Goal: Transaction & Acquisition: Purchase product/service

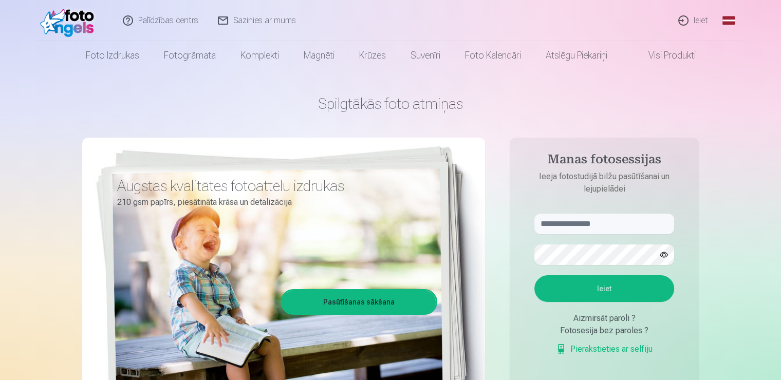
click at [700, 20] on link "Ieiet" at bounding box center [693, 20] width 49 height 41
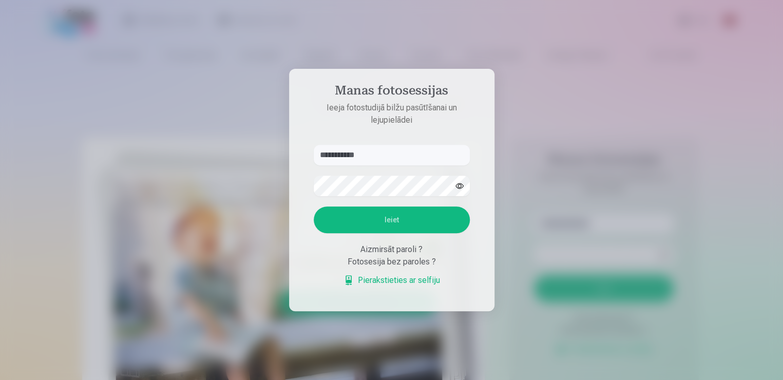
type input "**********"
click at [697, 45] on div at bounding box center [391, 190] width 783 height 380
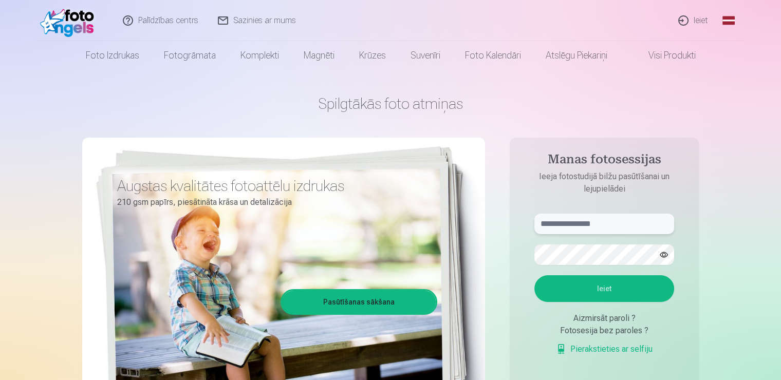
type input "**********"
click at [704, 23] on link "Ieiet" at bounding box center [693, 20] width 49 height 41
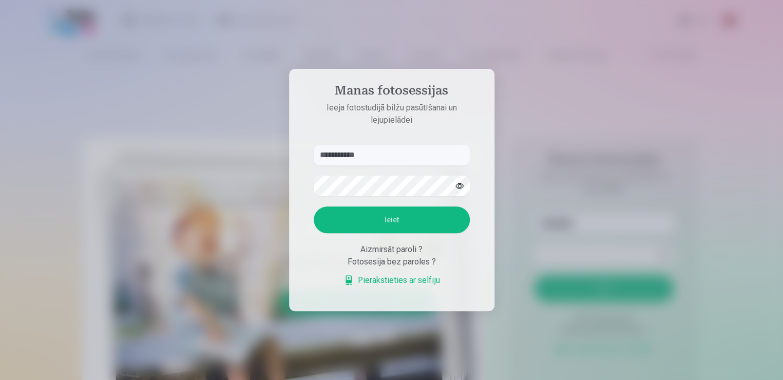
click at [385, 223] on button "Ieiet" at bounding box center [392, 219] width 156 height 27
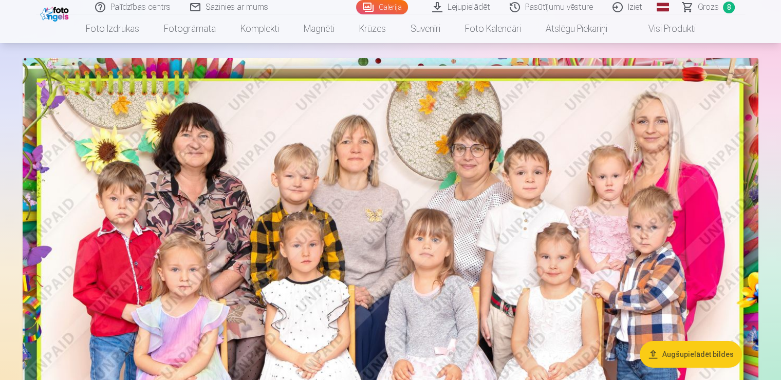
scroll to position [51, 0]
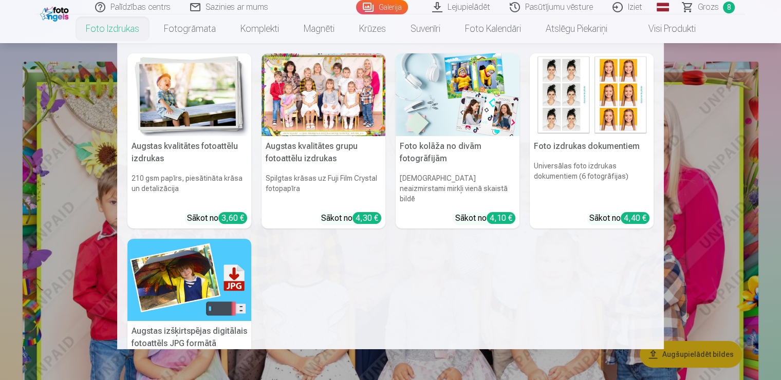
click at [103, 28] on link "Foto izdrukas" at bounding box center [112, 28] width 78 height 29
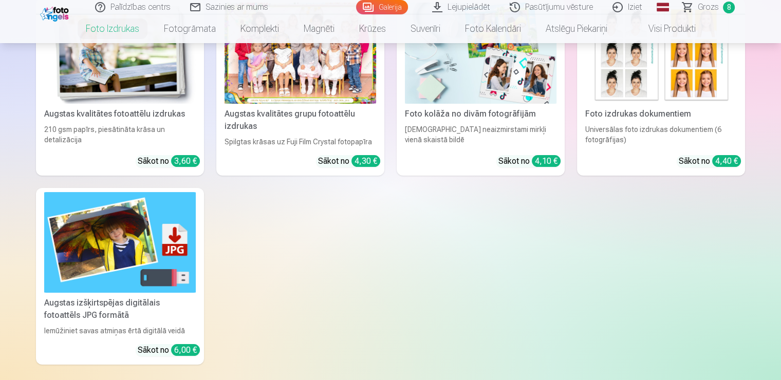
scroll to position [205, 0]
click at [316, 88] on div at bounding box center [300, 52] width 152 height 101
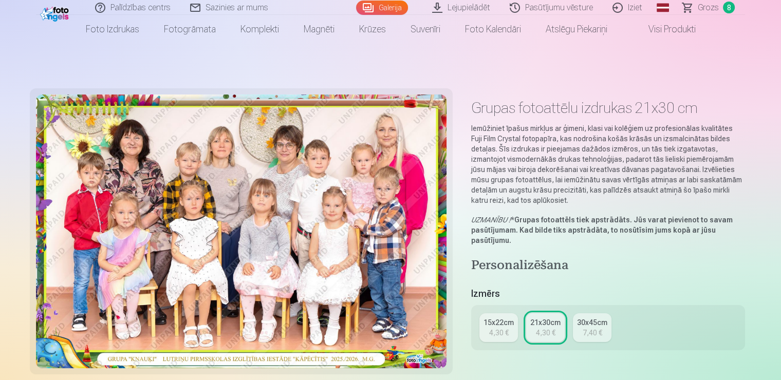
scroll to position [103, 0]
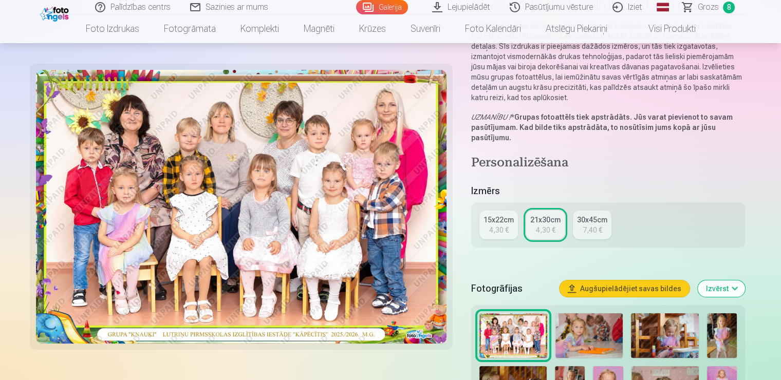
click at [498, 225] on div "4,30 €" at bounding box center [499, 230] width 20 height 10
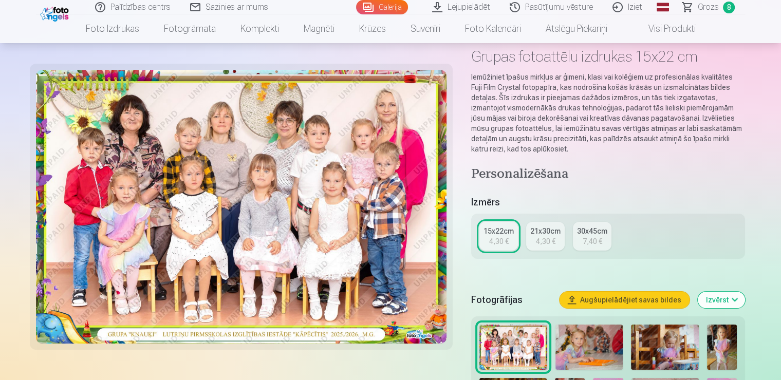
scroll to position [103, 0]
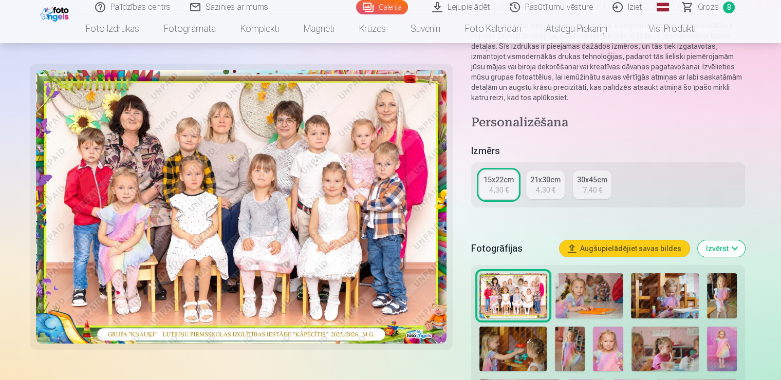
click at [532, 189] on link "21x30cm 4,30 €" at bounding box center [545, 185] width 39 height 29
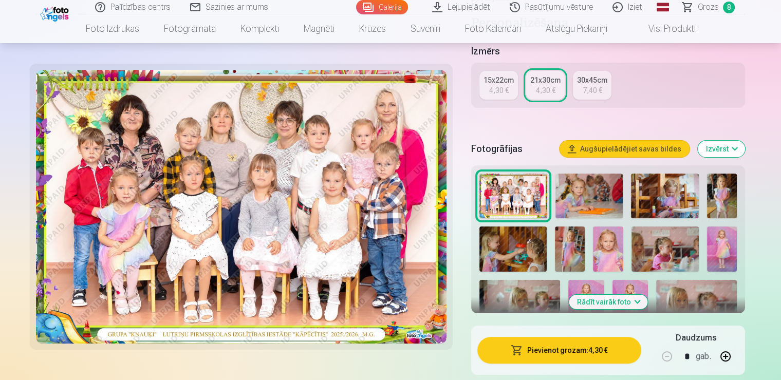
scroll to position [257, 0]
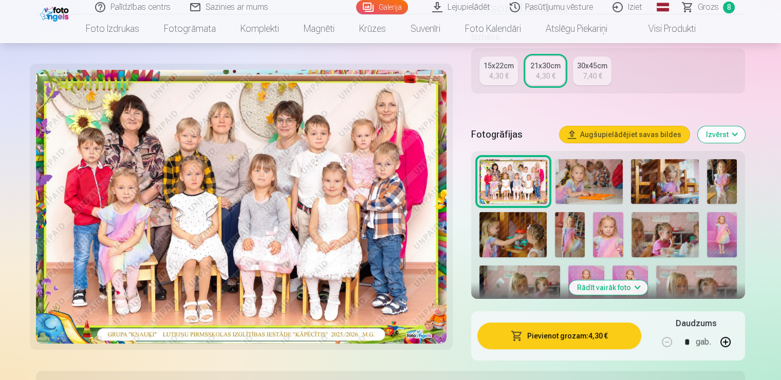
click at [565, 331] on button "Pievienot grozam : 4,30 €" at bounding box center [559, 336] width 164 height 27
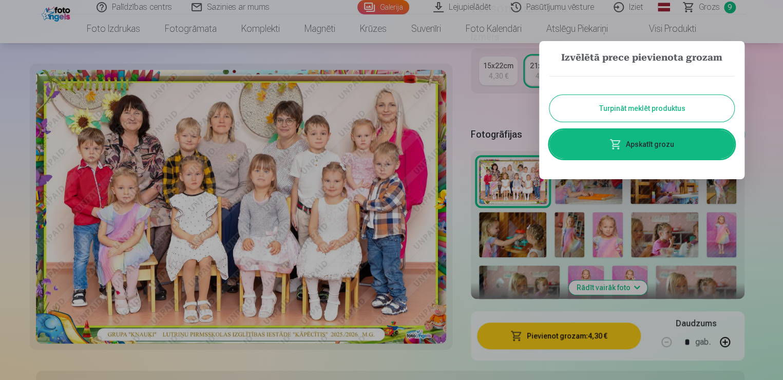
click at [644, 111] on button "Turpināt meklēt produktus" at bounding box center [642, 108] width 185 height 27
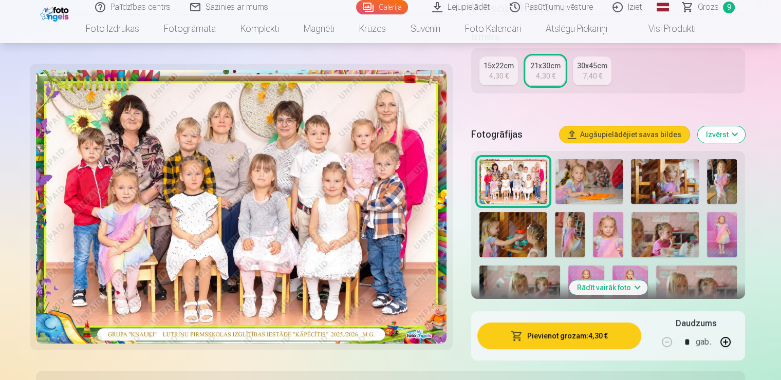
click at [567, 192] on img at bounding box center [589, 181] width 68 height 45
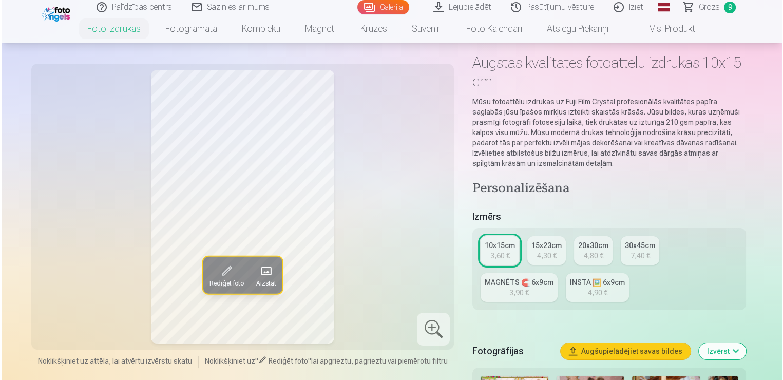
scroll to position [51, 0]
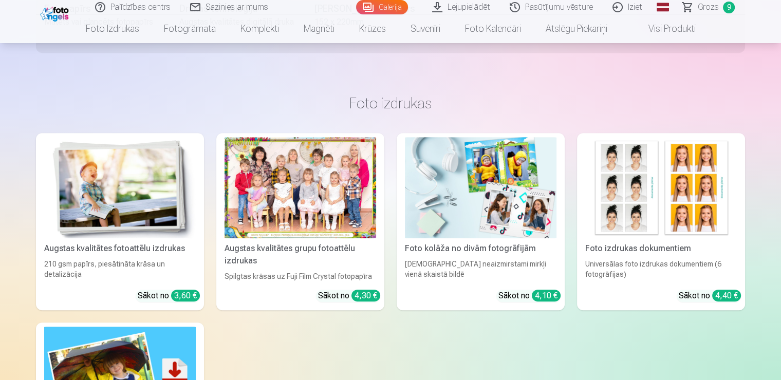
scroll to position [503, 0]
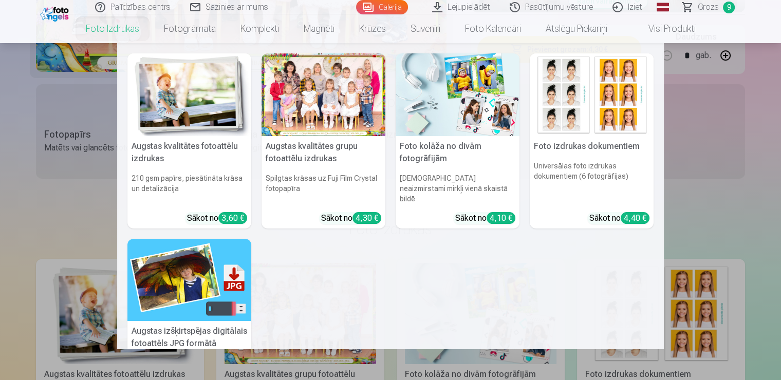
click at [123, 32] on link "Foto izdrukas" at bounding box center [112, 28] width 78 height 29
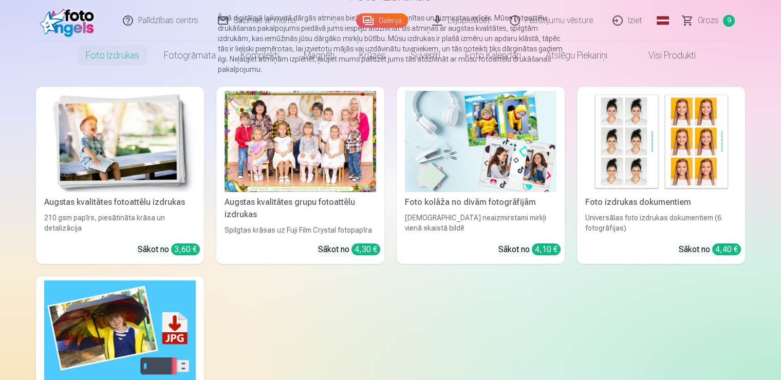
scroll to position [154, 0]
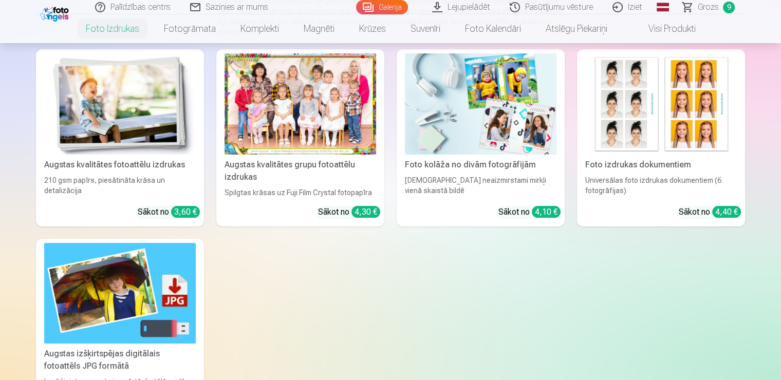
click at [306, 116] on div at bounding box center [300, 103] width 152 height 101
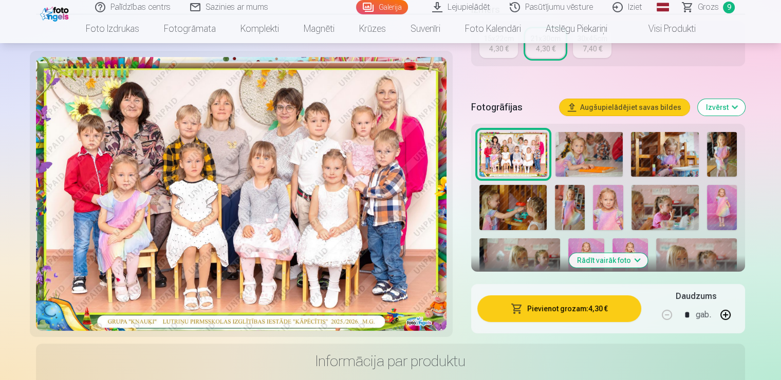
scroll to position [308, 0]
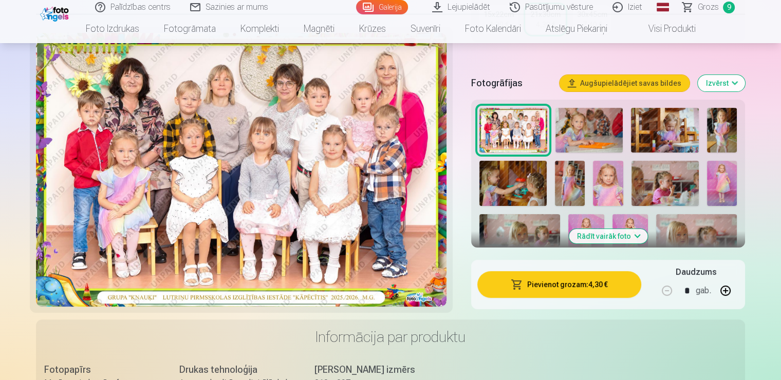
click at [603, 236] on button "Rādīt vairāk foto" at bounding box center [608, 236] width 79 height 14
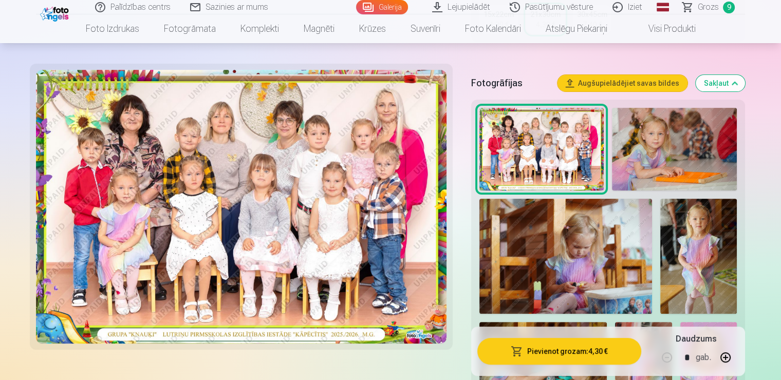
drag, startPoint x: 681, startPoint y: 135, endPoint x: 678, endPoint y: 139, distance: 5.5
click at [682, 136] on img at bounding box center [674, 149] width 125 height 83
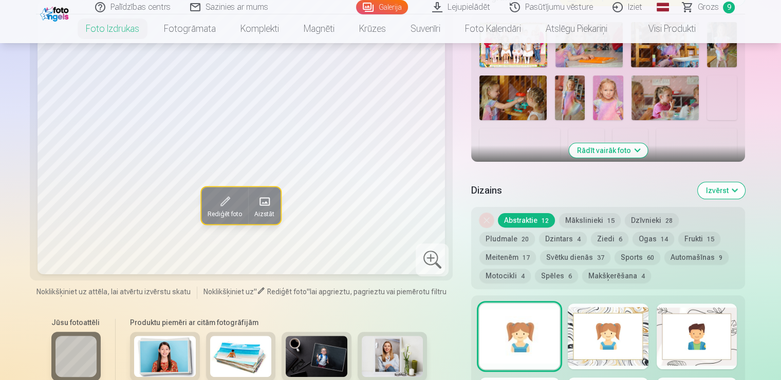
scroll to position [308, 0]
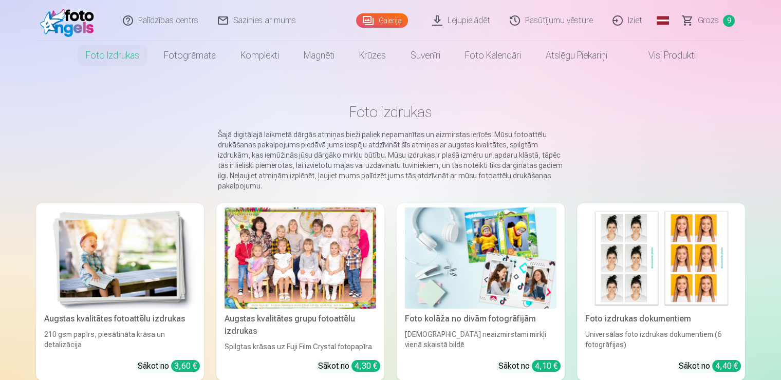
click at [392, 17] on link "Galerija" at bounding box center [382, 20] width 52 height 14
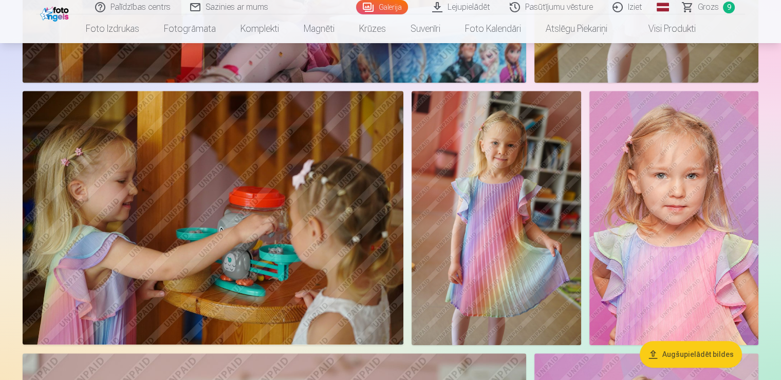
scroll to position [1438, 0]
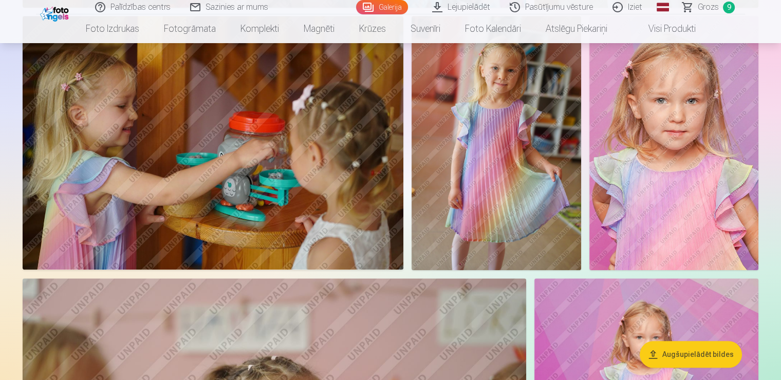
click at [675, 181] on img at bounding box center [673, 143] width 169 height 254
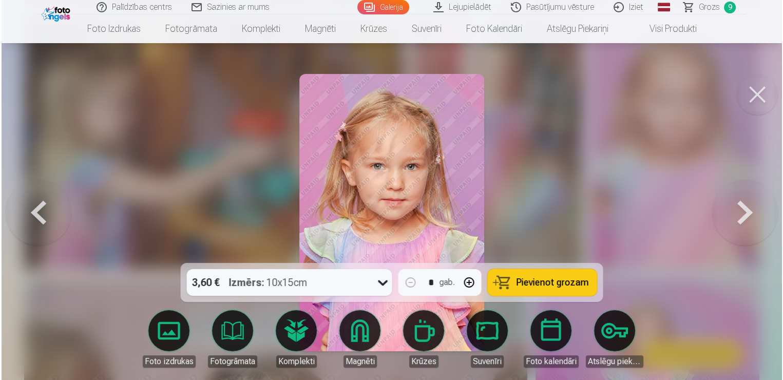
scroll to position [1441, 0]
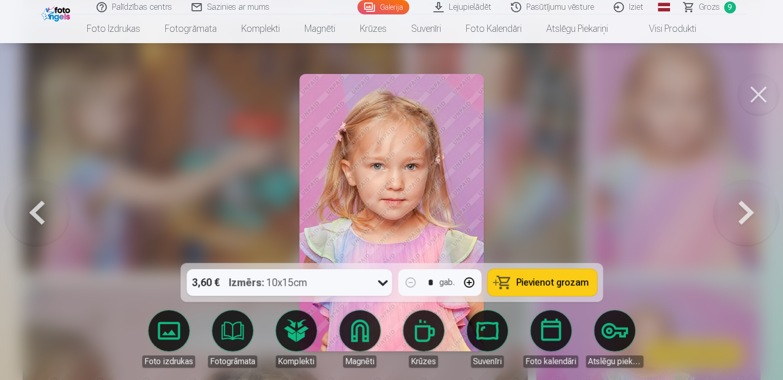
click at [382, 283] on icon at bounding box center [382, 282] width 16 height 16
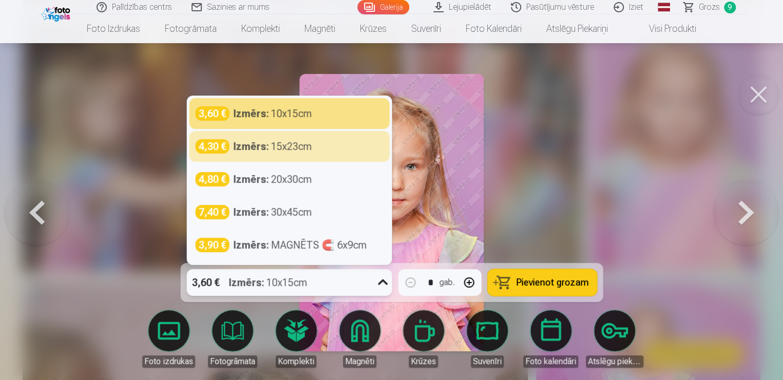
click at [555, 289] on button "Pievienot grozam" at bounding box center [541, 282] width 109 height 27
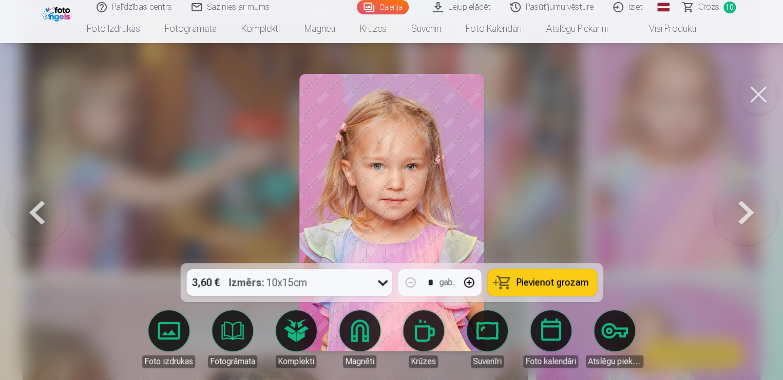
click at [748, 202] on button at bounding box center [746, 213] width 66 height 80
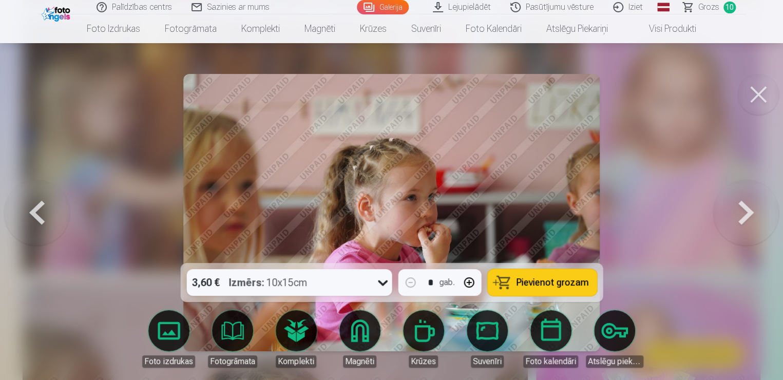
click at [745, 204] on button at bounding box center [746, 213] width 66 height 80
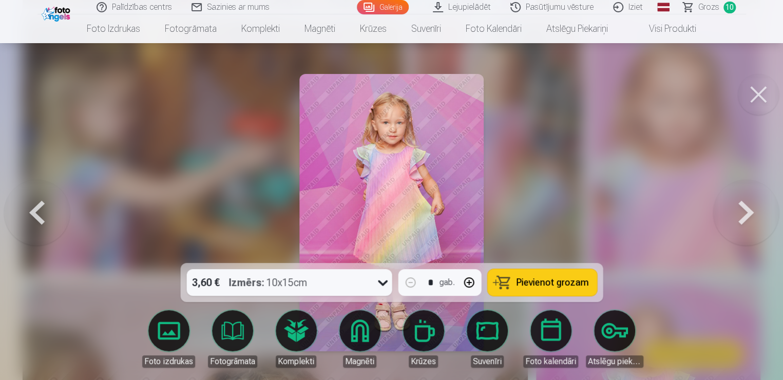
click at [745, 204] on button at bounding box center [746, 213] width 66 height 80
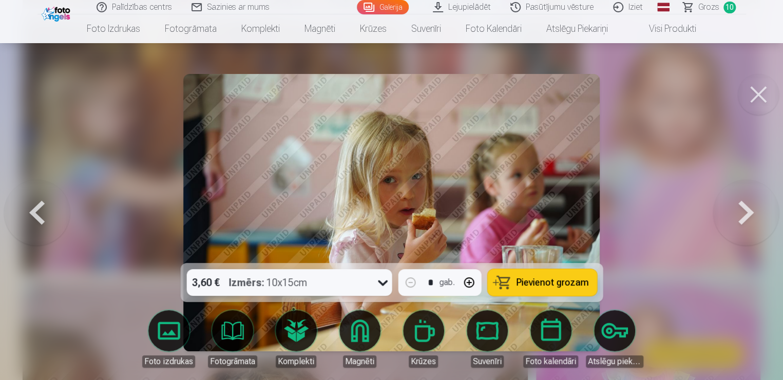
click at [745, 204] on button at bounding box center [746, 213] width 66 height 80
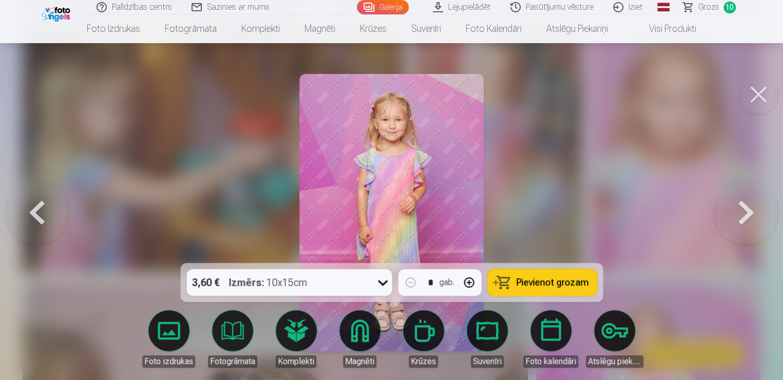
click at [745, 204] on button at bounding box center [746, 213] width 66 height 80
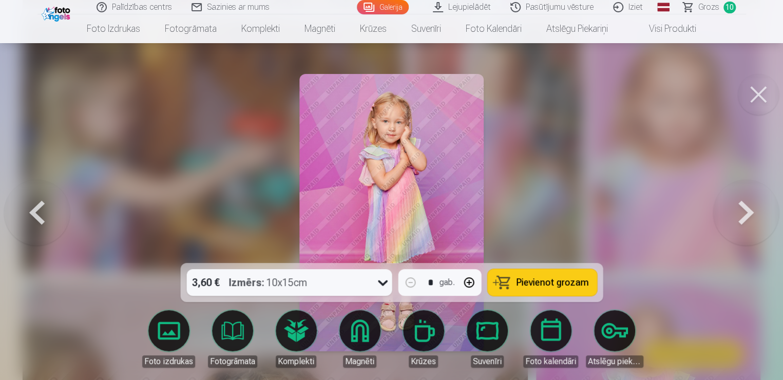
click at [745, 204] on button at bounding box center [746, 213] width 66 height 80
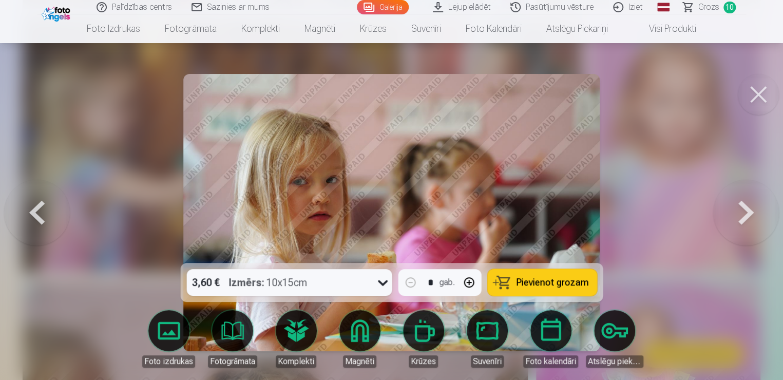
click at [745, 204] on button at bounding box center [746, 213] width 66 height 80
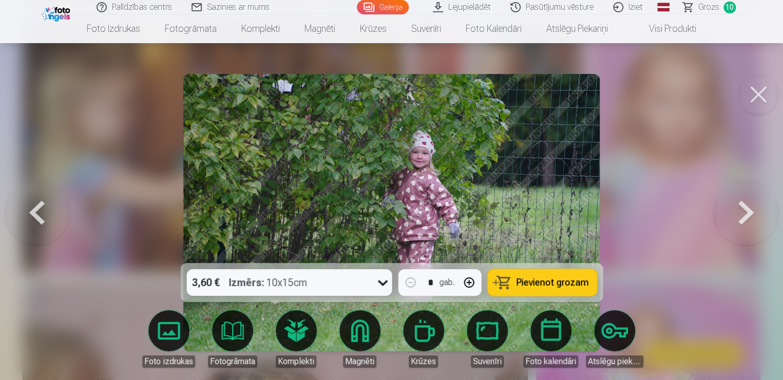
click at [745, 204] on button at bounding box center [746, 213] width 66 height 80
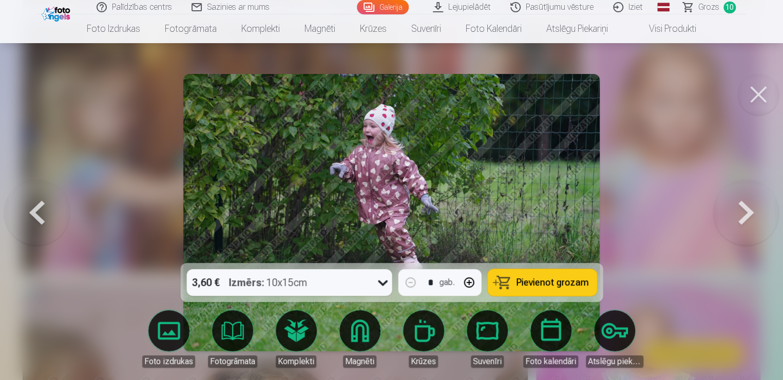
click at [745, 204] on button at bounding box center [746, 213] width 66 height 80
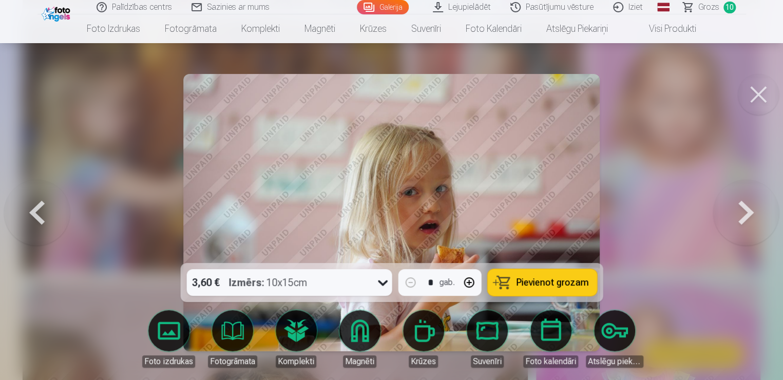
click at [745, 204] on button at bounding box center [746, 213] width 66 height 80
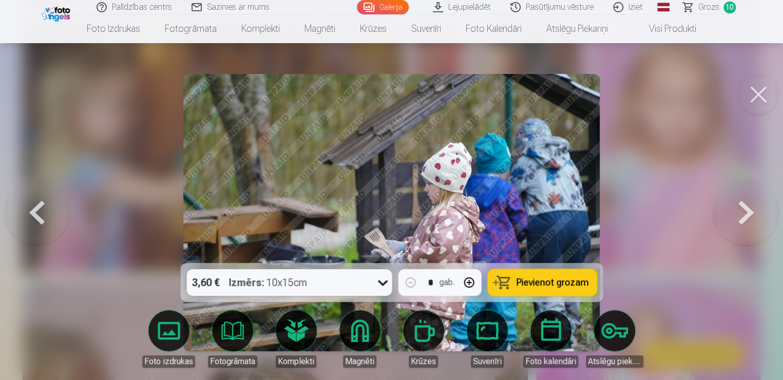
click at [745, 204] on button at bounding box center [746, 213] width 66 height 80
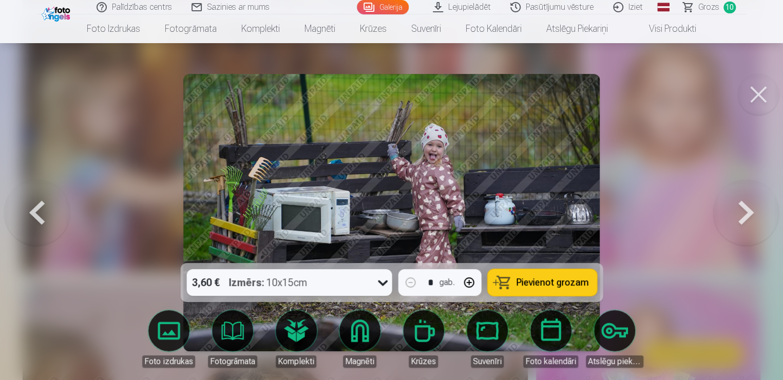
click at [745, 204] on button at bounding box center [746, 213] width 66 height 80
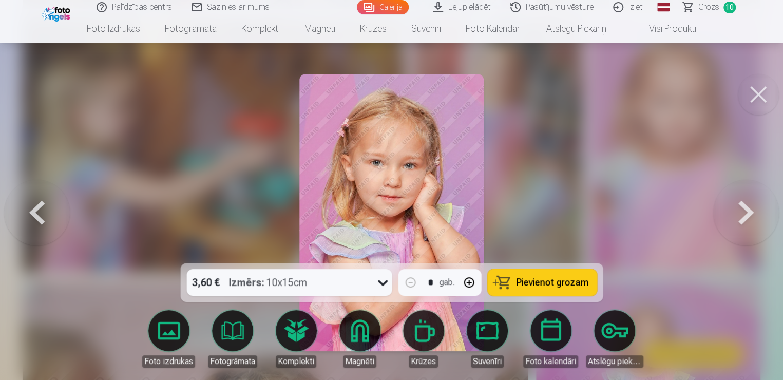
click at [567, 278] on span "Pievienot grozam" at bounding box center [552, 282] width 72 height 9
click at [748, 210] on button at bounding box center [746, 213] width 66 height 80
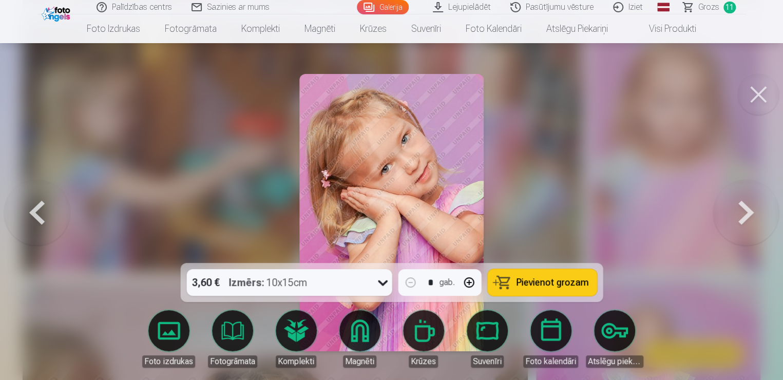
click at [746, 212] on button at bounding box center [746, 213] width 66 height 80
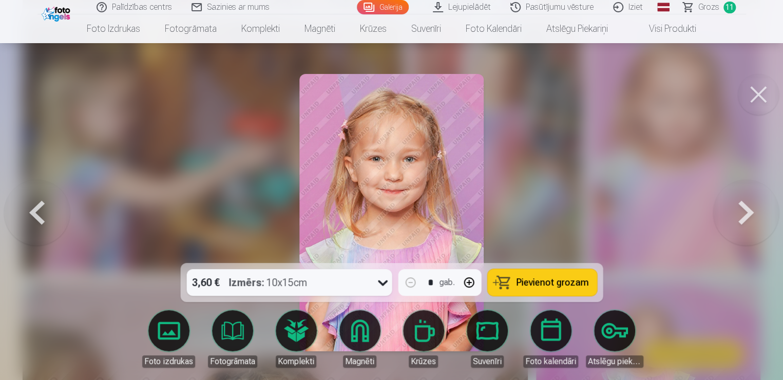
click at [43, 212] on button at bounding box center [37, 213] width 66 height 80
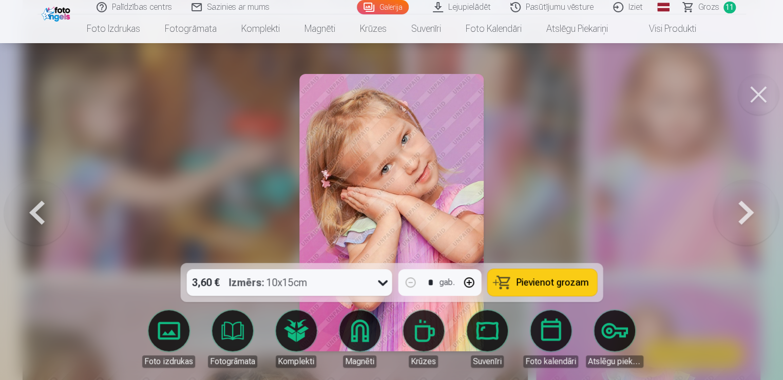
click at [743, 209] on button at bounding box center [746, 213] width 66 height 80
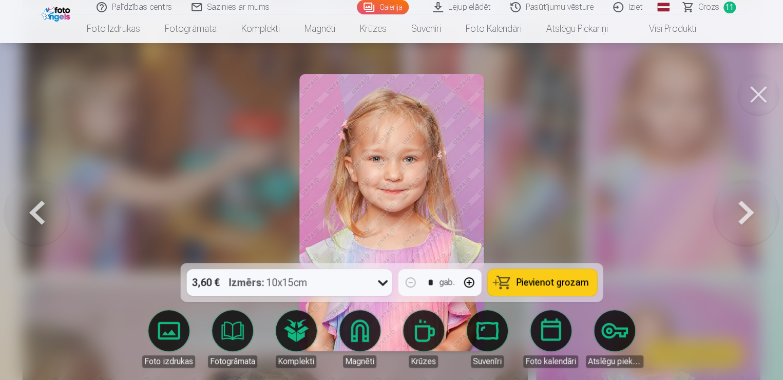
click at [743, 209] on button at bounding box center [746, 213] width 66 height 80
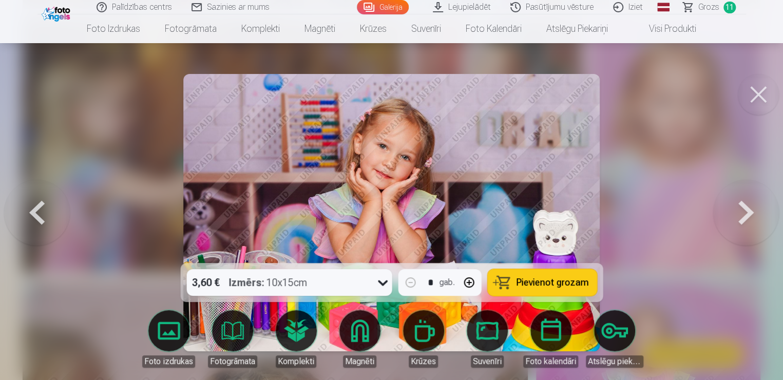
click at [743, 209] on button at bounding box center [746, 213] width 66 height 80
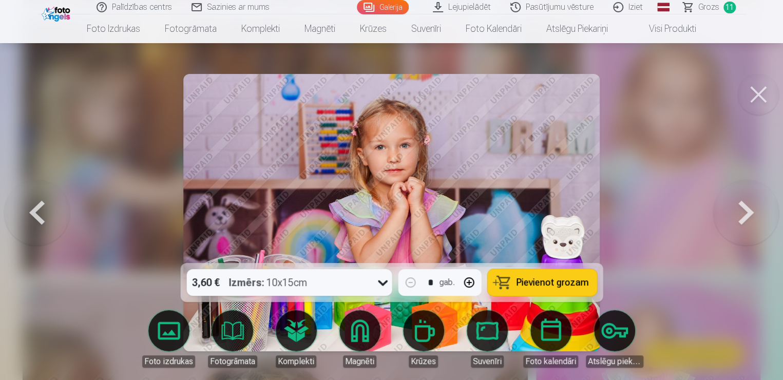
click at [743, 210] on button at bounding box center [746, 213] width 66 height 80
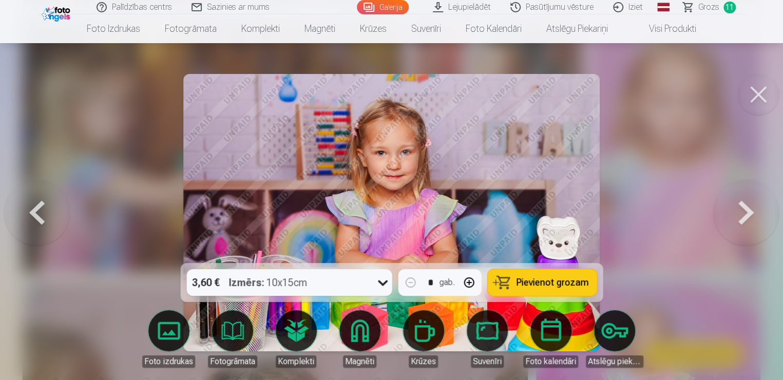
click at [743, 210] on button at bounding box center [746, 213] width 66 height 80
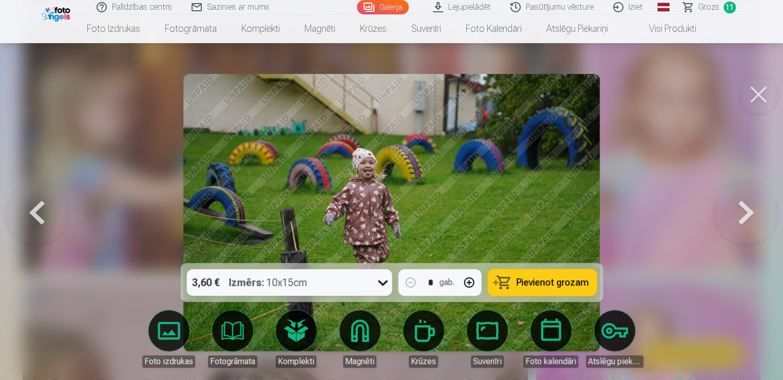
click at [743, 210] on button at bounding box center [746, 213] width 66 height 80
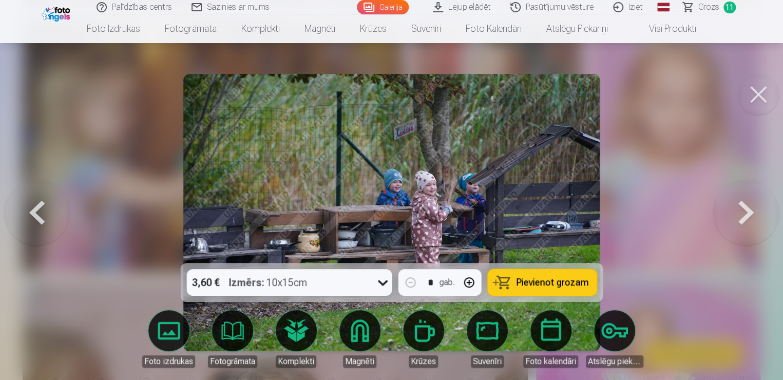
click at [743, 210] on button at bounding box center [746, 213] width 66 height 80
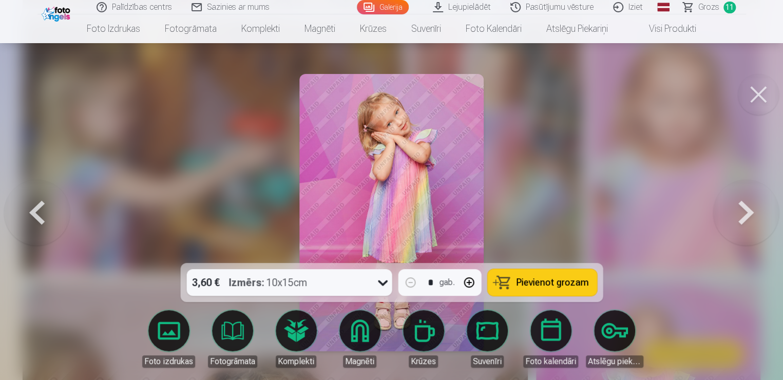
click at [743, 210] on button at bounding box center [746, 213] width 66 height 80
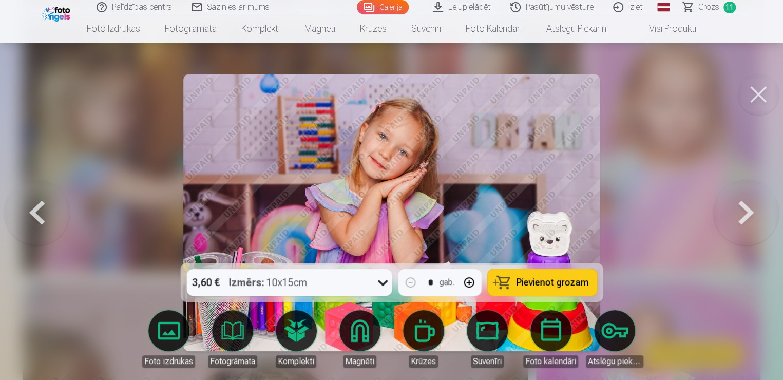
click at [743, 210] on button at bounding box center [746, 213] width 66 height 80
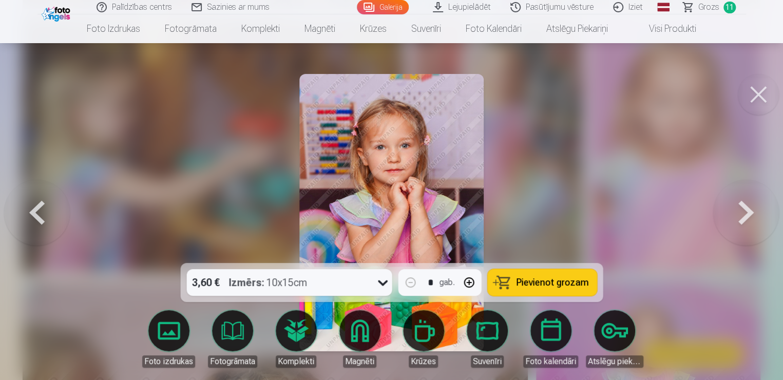
click at [743, 210] on button at bounding box center [746, 213] width 66 height 80
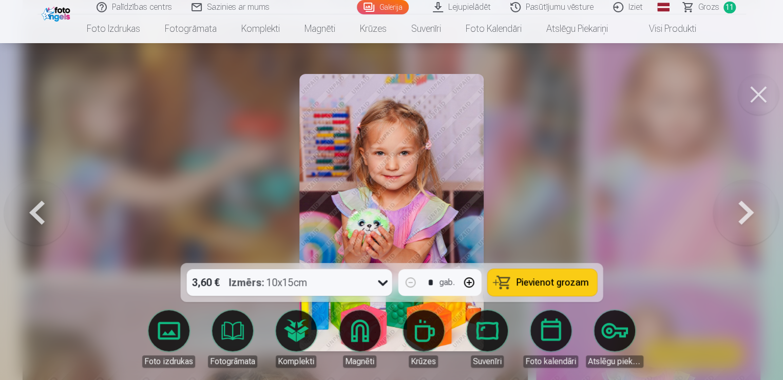
click at [743, 210] on button at bounding box center [746, 213] width 66 height 80
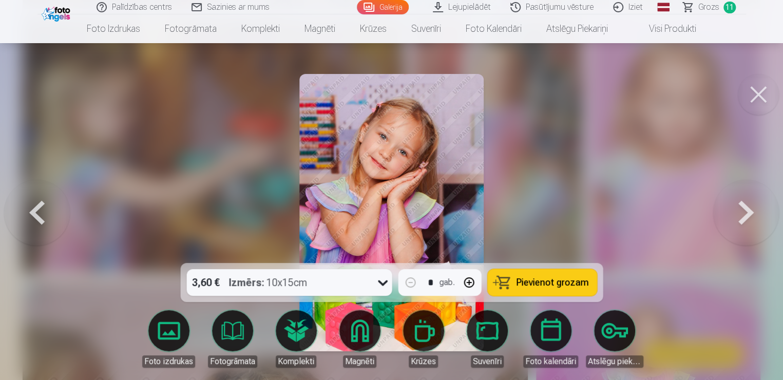
click at [743, 210] on button at bounding box center [746, 213] width 66 height 80
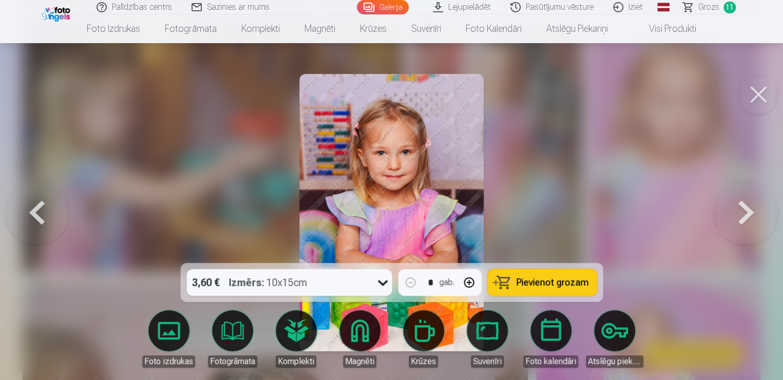
click at [743, 210] on button at bounding box center [746, 213] width 66 height 80
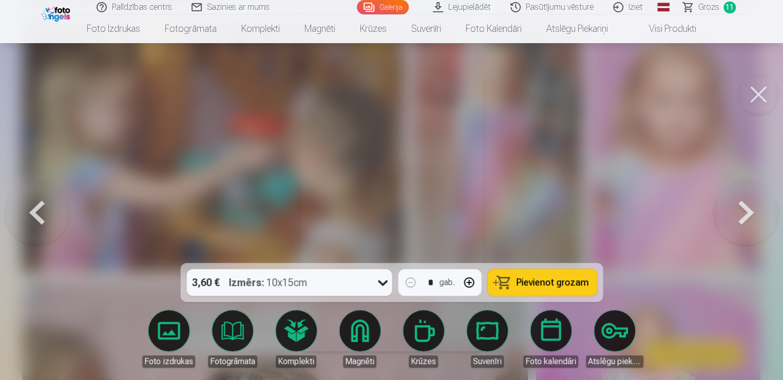
click at [743, 210] on button at bounding box center [746, 213] width 66 height 80
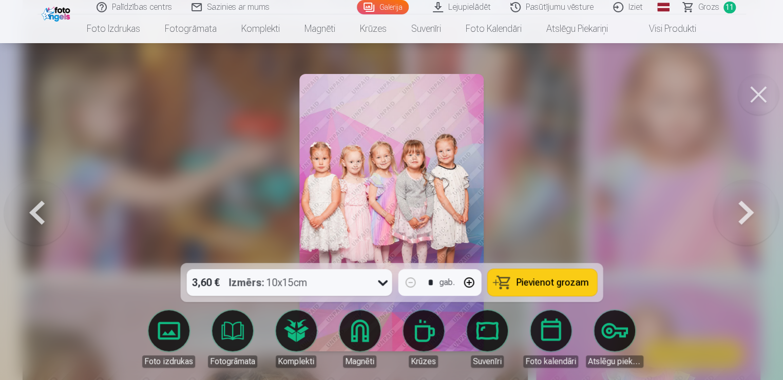
click at [743, 210] on button at bounding box center [746, 213] width 66 height 80
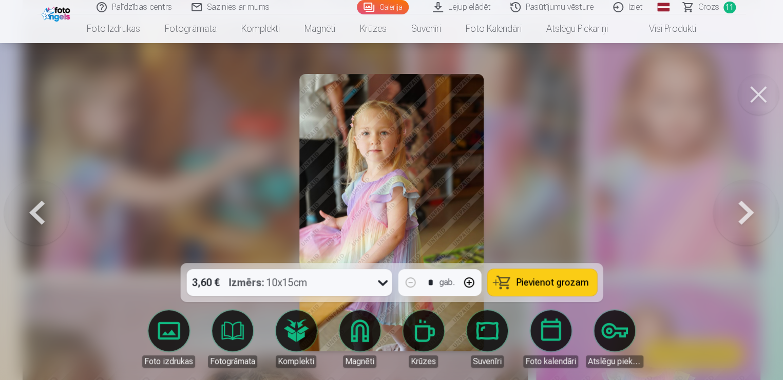
click at [743, 210] on button at bounding box center [746, 213] width 66 height 80
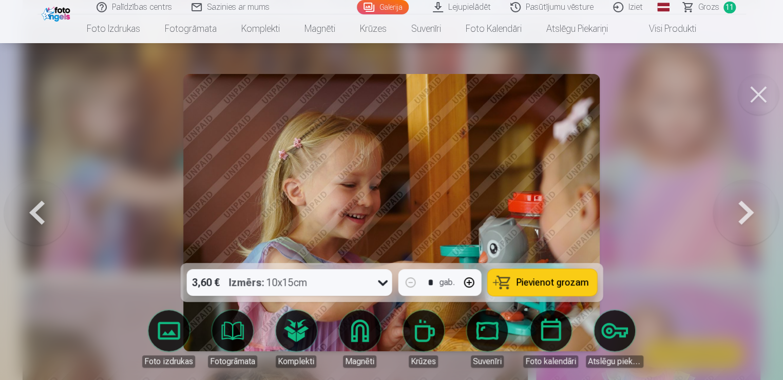
click at [743, 210] on button at bounding box center [746, 213] width 66 height 80
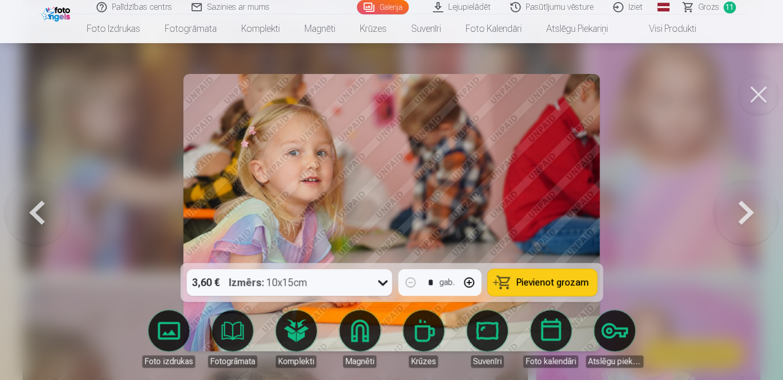
click at [743, 210] on button at bounding box center [746, 213] width 66 height 80
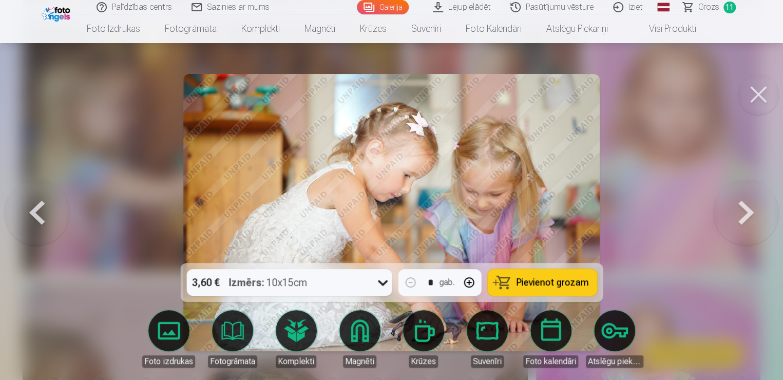
click at [743, 210] on button at bounding box center [746, 213] width 66 height 80
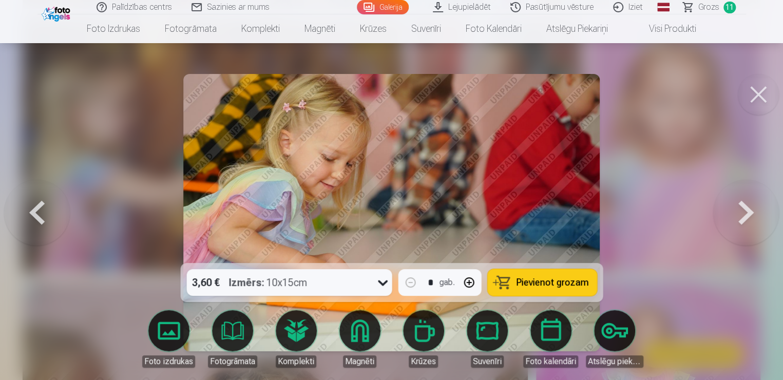
click at [743, 210] on button at bounding box center [746, 213] width 66 height 80
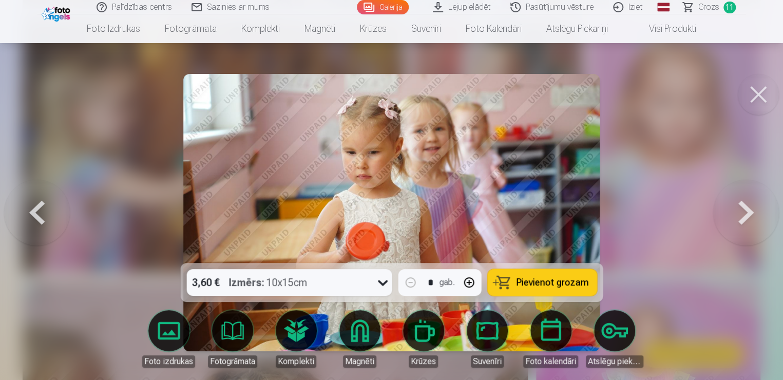
click at [743, 210] on button at bounding box center [746, 213] width 66 height 80
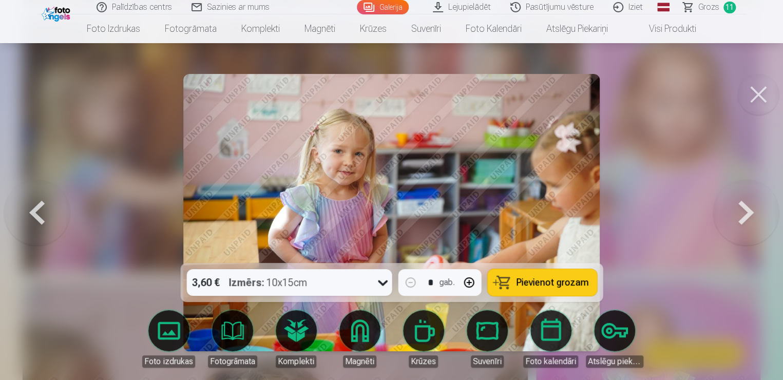
click at [743, 210] on button at bounding box center [746, 213] width 66 height 80
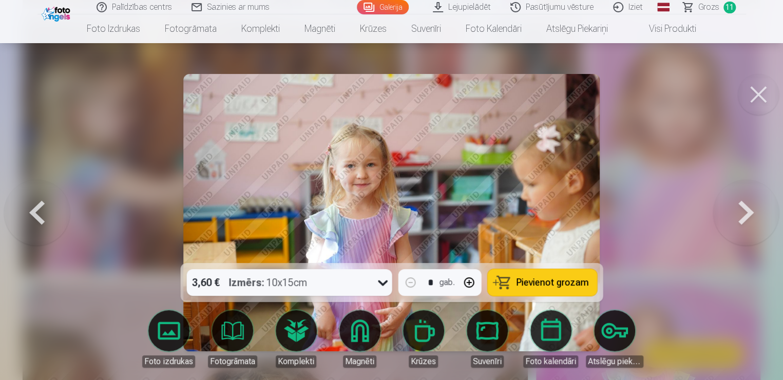
click at [743, 210] on button at bounding box center [746, 213] width 66 height 80
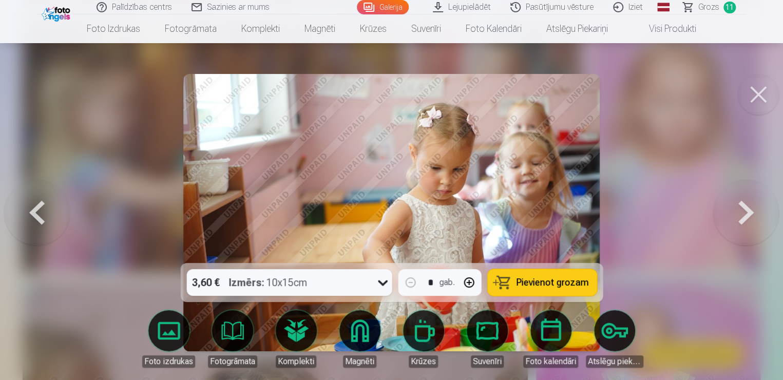
click at [743, 210] on button at bounding box center [746, 213] width 66 height 80
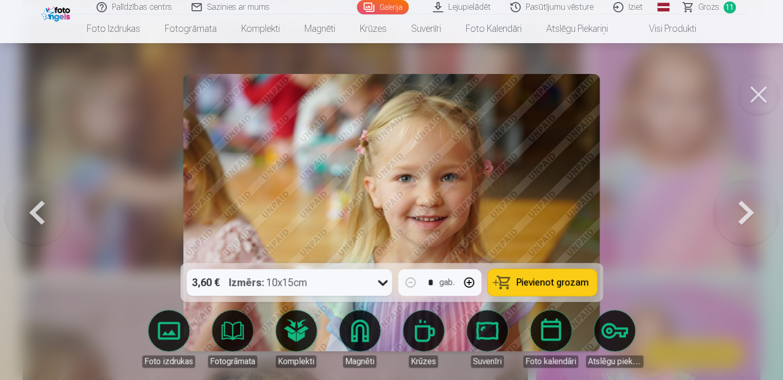
click at [743, 210] on button at bounding box center [746, 213] width 66 height 80
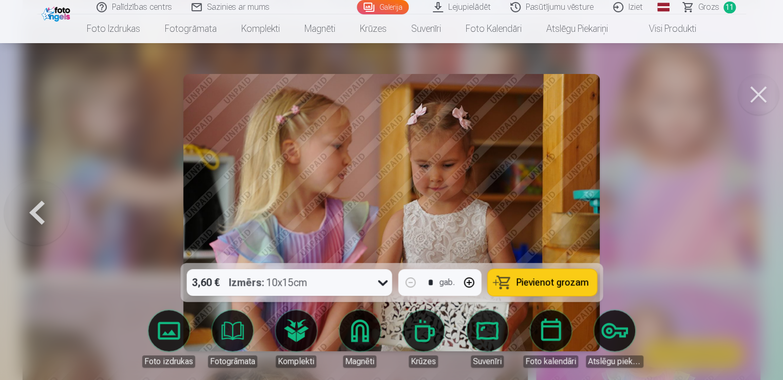
click at [743, 210] on div at bounding box center [391, 190] width 783 height 380
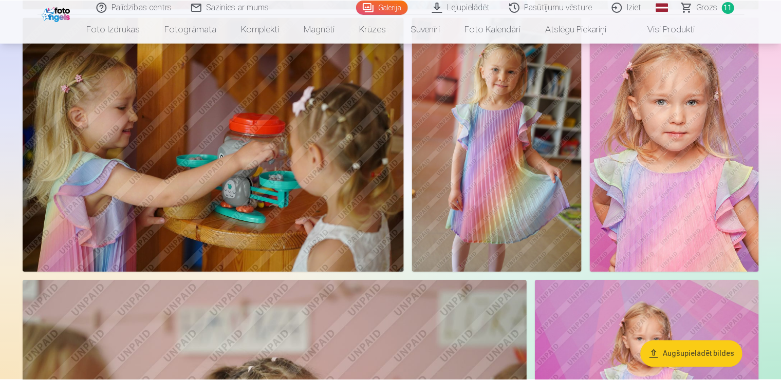
scroll to position [1438, 0]
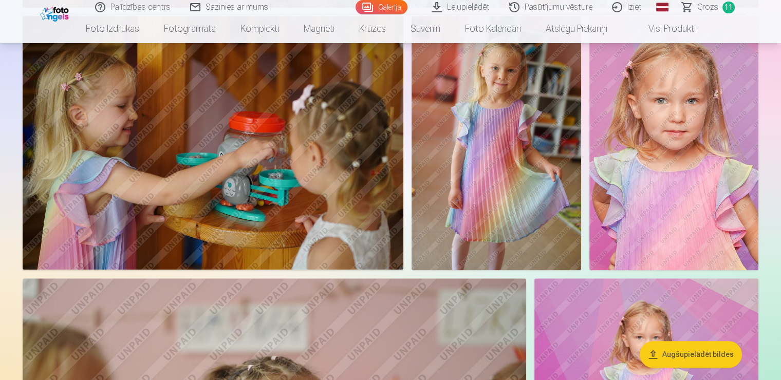
click at [710, 3] on span "Grozs" at bounding box center [707, 7] width 21 height 12
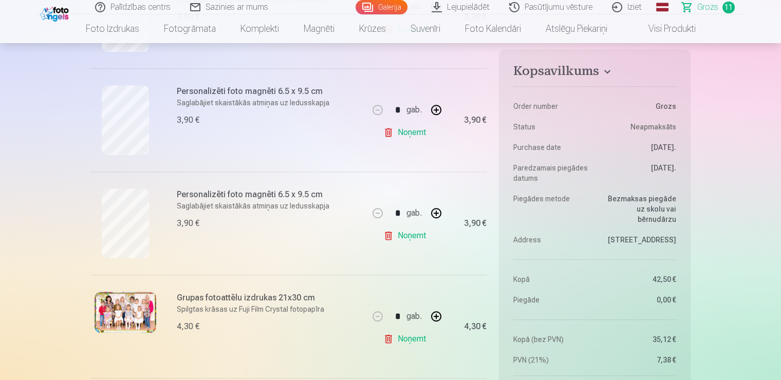
scroll to position [822, 0]
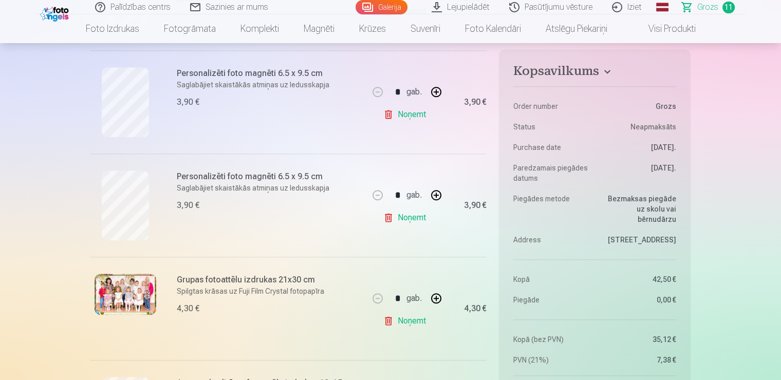
click at [407, 117] on link "Noņemt" at bounding box center [406, 114] width 47 height 21
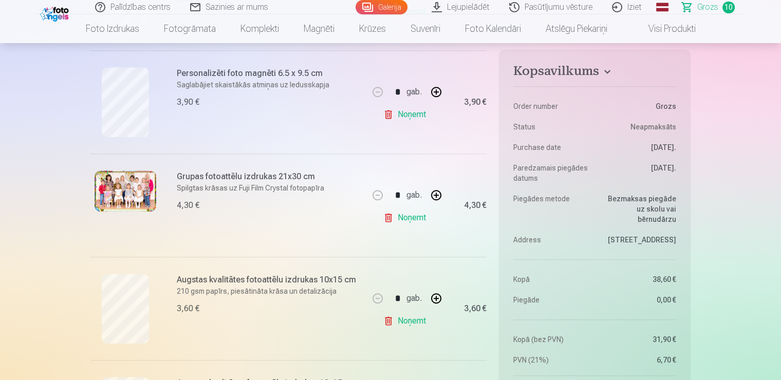
click at [409, 214] on link "Noņemt" at bounding box center [406, 218] width 47 height 21
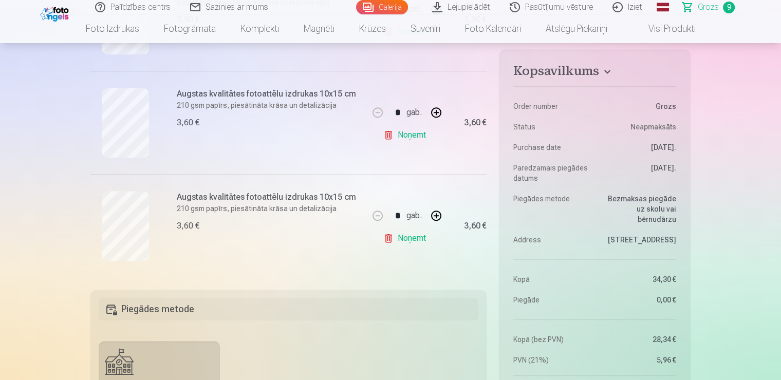
scroll to position [925, 0]
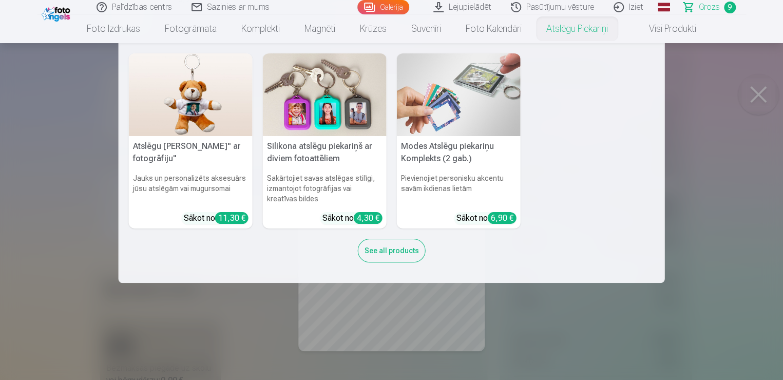
click at [745, 93] on nav "Atslēgu piekariņš Lācītis" ar fotogrāfiju" Jauks un personalizēts aksesuārs jūs…" at bounding box center [391, 163] width 783 height 240
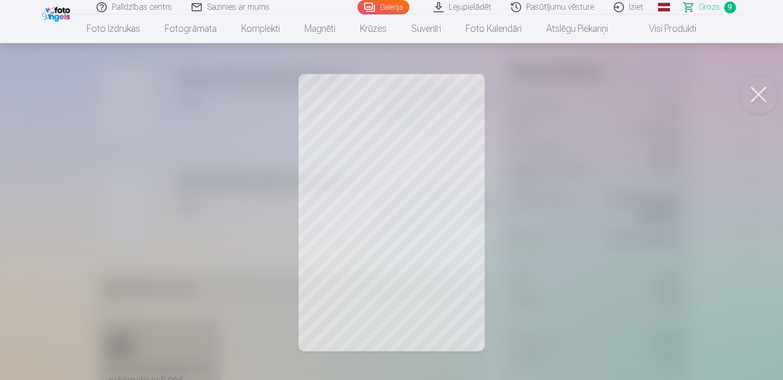
click at [767, 88] on button at bounding box center [758, 94] width 41 height 41
drag, startPoint x: 762, startPoint y: 93, endPoint x: 756, endPoint y: 96, distance: 6.7
click at [758, 96] on button at bounding box center [758, 94] width 41 height 41
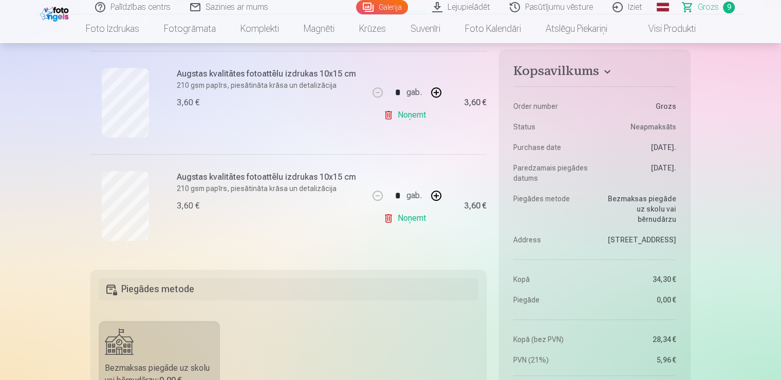
click at [405, 116] on link "Noņemt" at bounding box center [406, 115] width 47 height 21
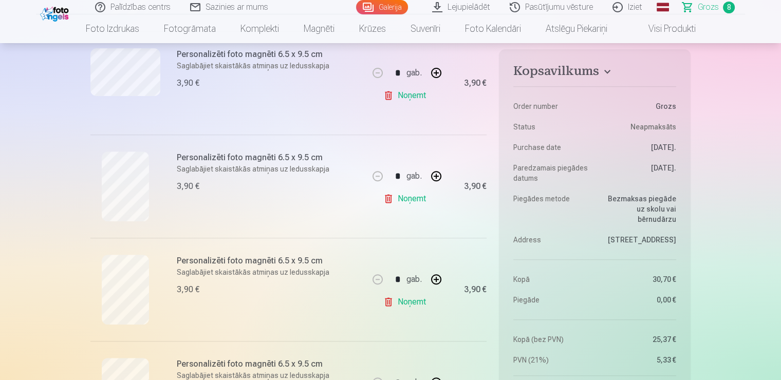
scroll to position [514, 0]
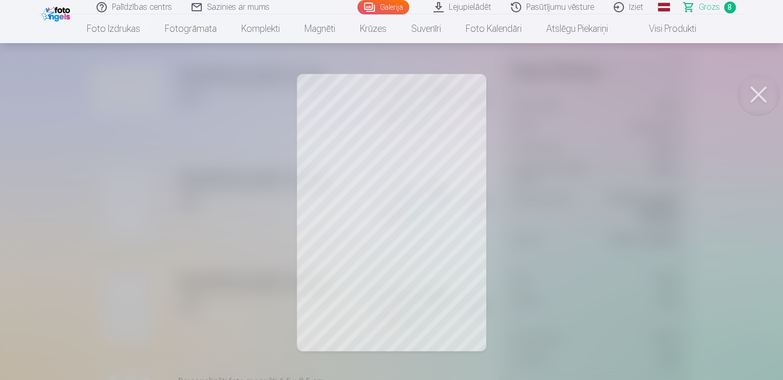
drag, startPoint x: 760, startPoint y: 95, endPoint x: 543, endPoint y: 137, distance: 221.4
click at [760, 95] on button at bounding box center [758, 94] width 41 height 41
drag, startPoint x: 759, startPoint y: 103, endPoint x: 290, endPoint y: 98, distance: 469.0
click at [759, 103] on button at bounding box center [758, 94] width 41 height 41
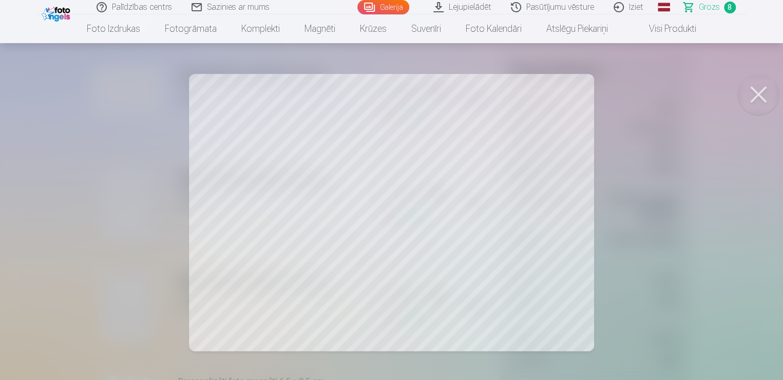
drag, startPoint x: 764, startPoint y: 92, endPoint x: 510, endPoint y: 145, distance: 259.2
click at [763, 91] on button at bounding box center [758, 94] width 41 height 41
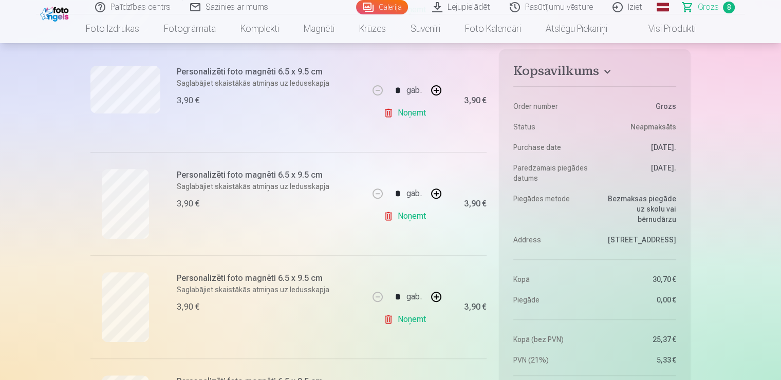
click at [403, 322] on link "Noņemt" at bounding box center [406, 319] width 47 height 21
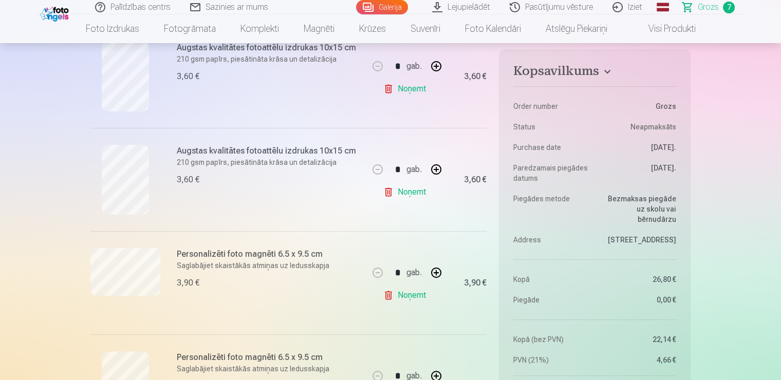
scroll to position [360, 0]
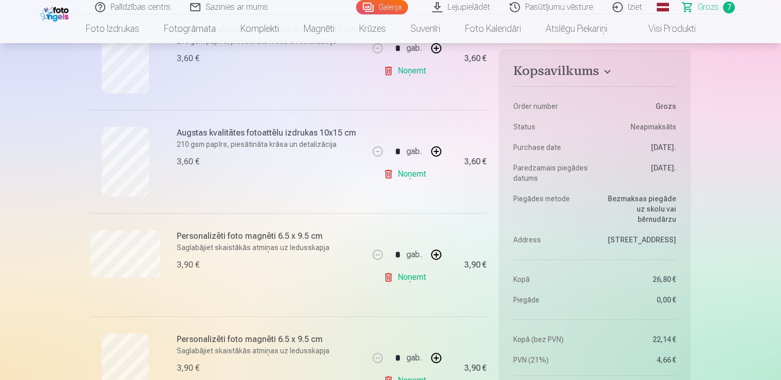
click at [398, 6] on link "Galerija" at bounding box center [382, 7] width 52 height 14
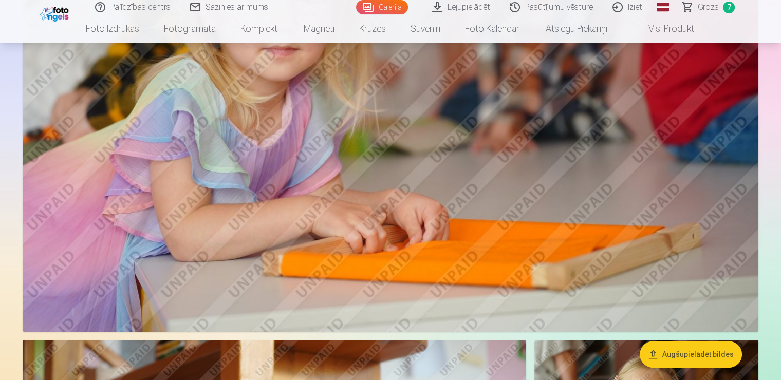
scroll to position [1079, 0]
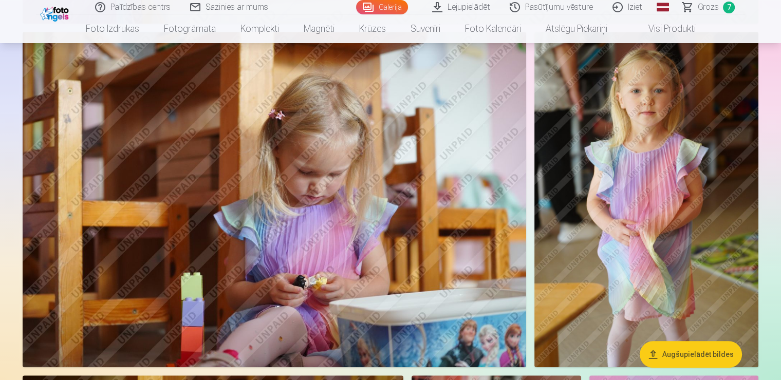
click at [387, 6] on link "Galerija" at bounding box center [382, 7] width 52 height 14
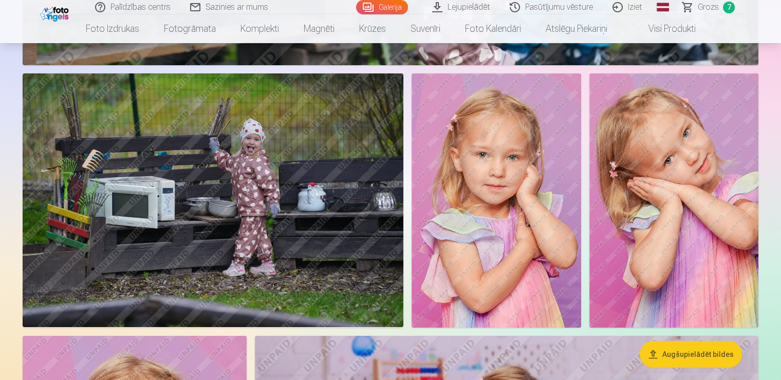
scroll to position [4726, 0]
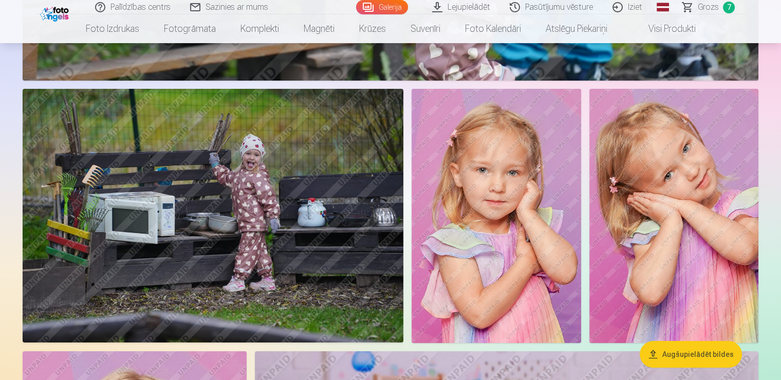
click at [662, 246] on img at bounding box center [673, 216] width 169 height 254
click at [641, 270] on img at bounding box center [673, 216] width 169 height 254
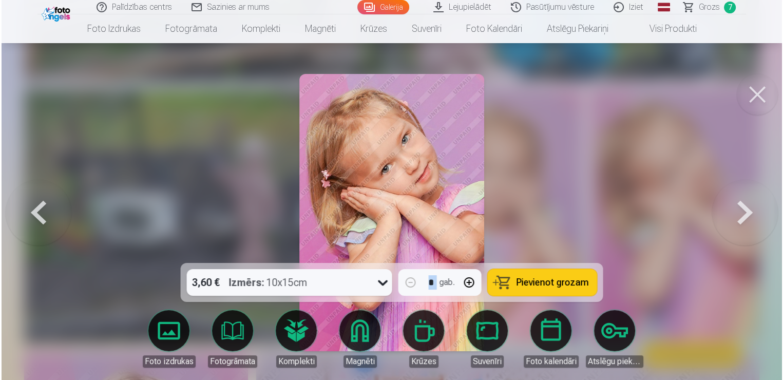
scroll to position [4739, 0]
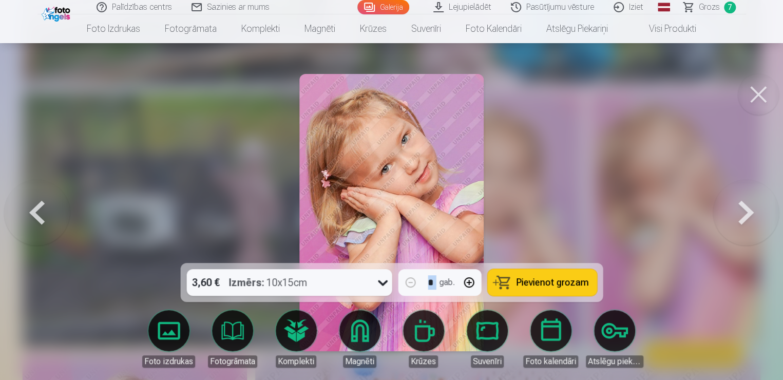
click at [576, 278] on span "Pievienot grozam" at bounding box center [552, 282] width 72 height 9
click at [711, 7] on span "Grozs" at bounding box center [709, 7] width 21 height 12
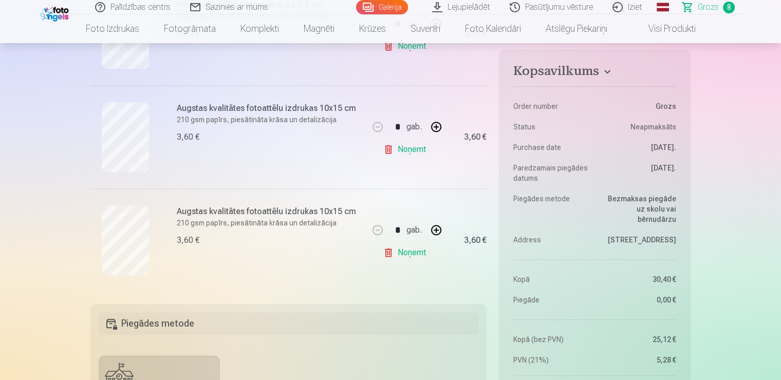
scroll to position [770, 0]
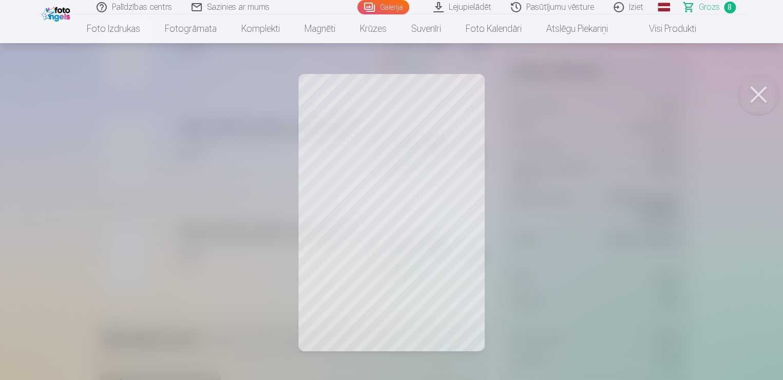
click at [755, 91] on button at bounding box center [758, 94] width 41 height 41
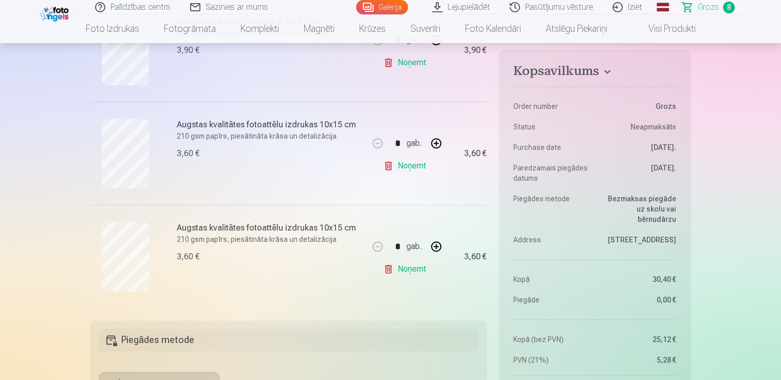
click at [421, 167] on link "Noņemt" at bounding box center [406, 166] width 47 height 21
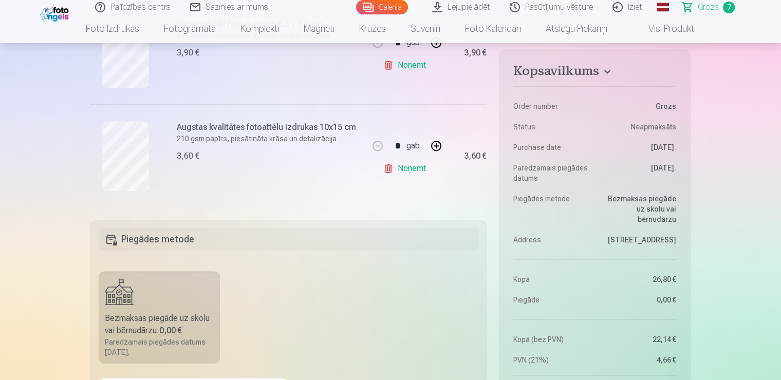
scroll to position [719, 0]
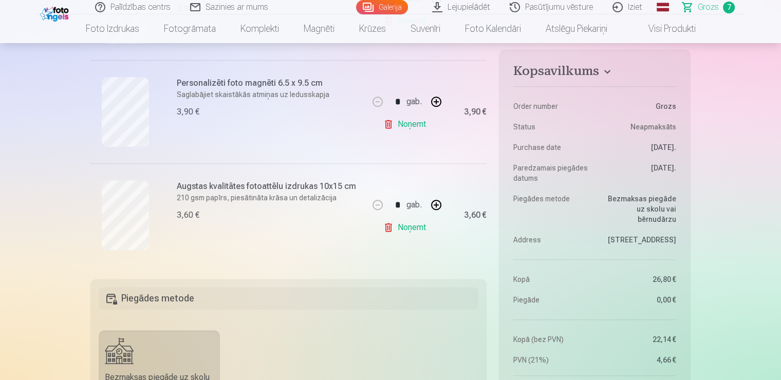
click at [710, 16] on nav "Foto izdrukas Augstas kvalitātes fotoattēlu izdrukas 210 gsm papīrs, piesātināt…" at bounding box center [390, 28] width 781 height 29
click at [711, 10] on span "Grozs" at bounding box center [708, 7] width 21 height 12
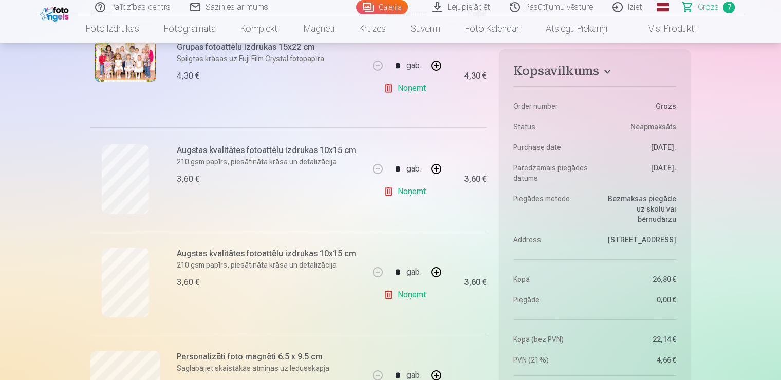
scroll to position [257, 0]
